Goal: Information Seeking & Learning: Compare options

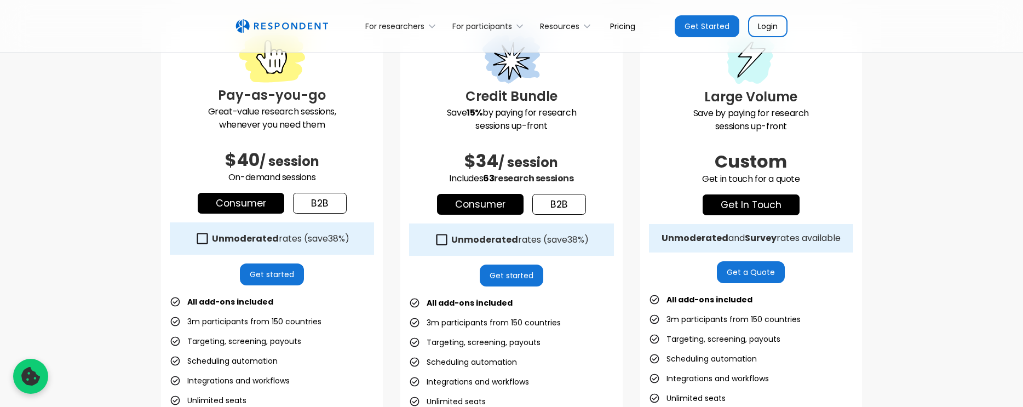
scroll to position [368, 0]
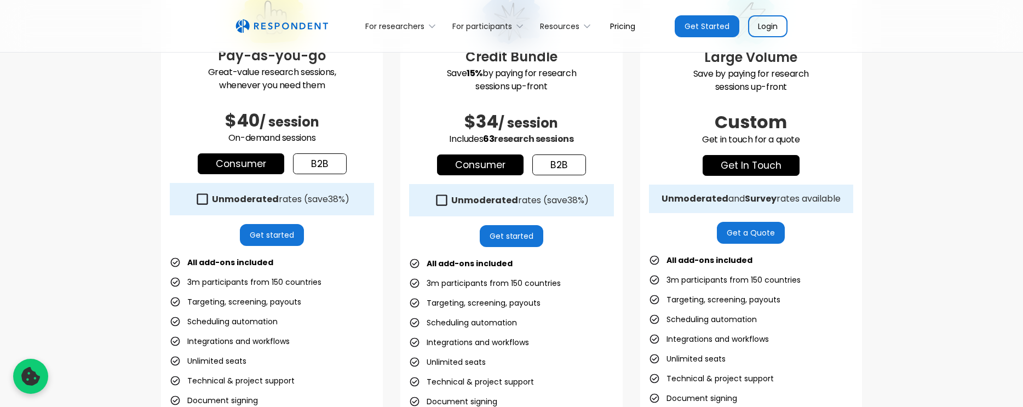
click at [328, 168] on link "b2b" at bounding box center [320, 163] width 54 height 21
click at [239, 162] on link "Consumer" at bounding box center [241, 163] width 87 height 21
click at [323, 165] on link "b2b" at bounding box center [320, 163] width 54 height 21
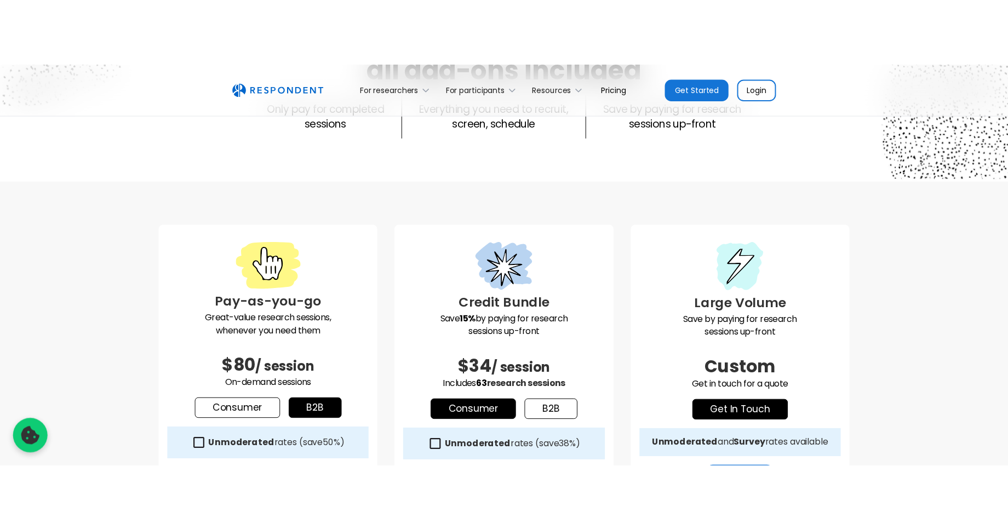
scroll to position [158, 0]
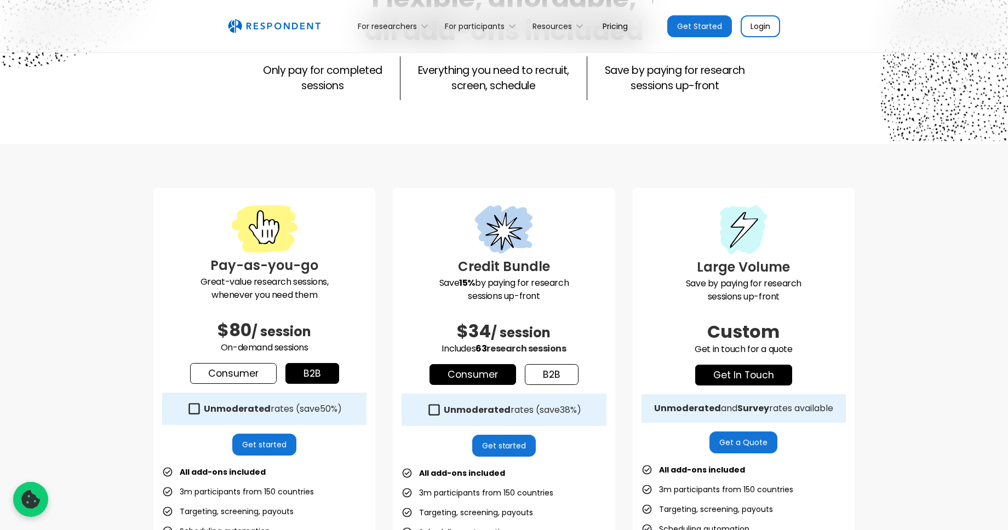
click at [910, 244] on div "Pay-as-you-go Great-value research sessions, whenever you need them $80 / sessi…" at bounding box center [504, 450] width 1008 height 612
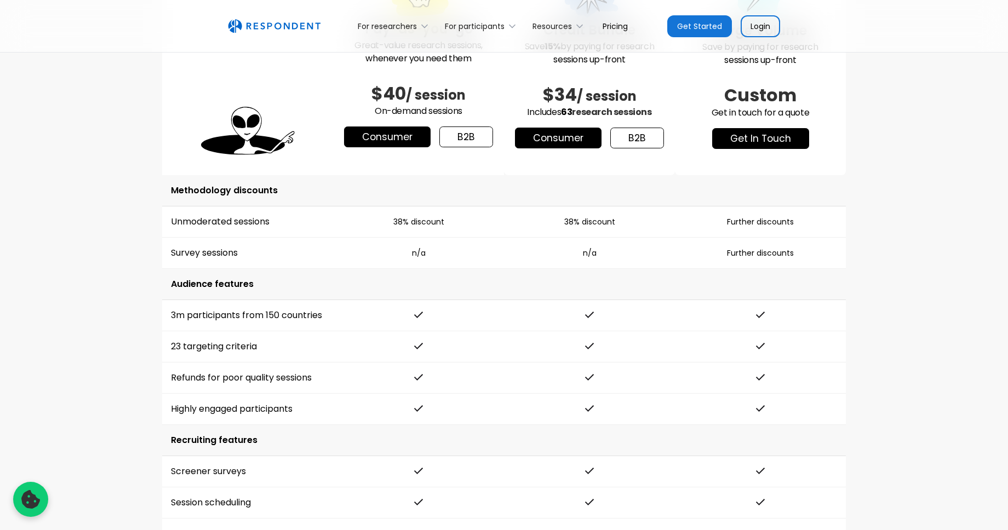
scroll to position [1306, 0]
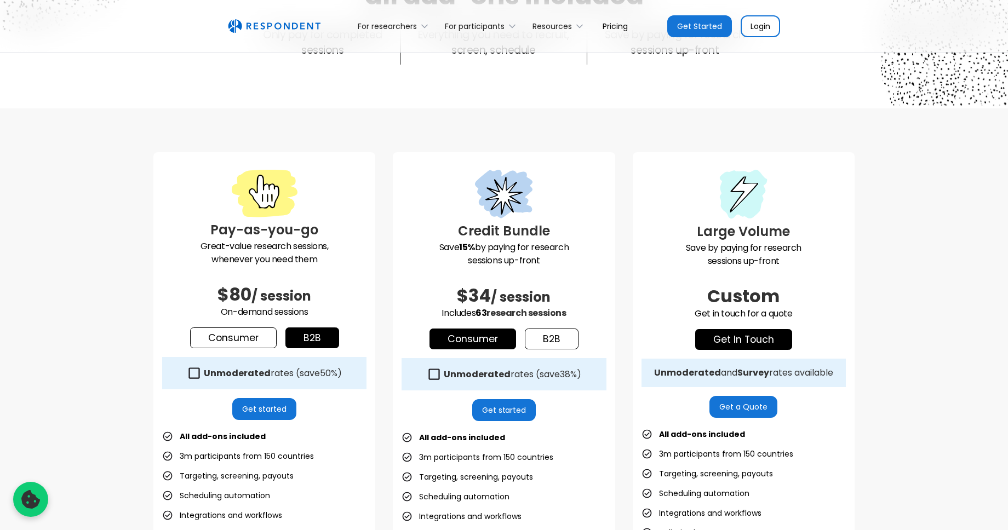
scroll to position [0, 0]
